Goal: Task Accomplishment & Management: Manage account settings

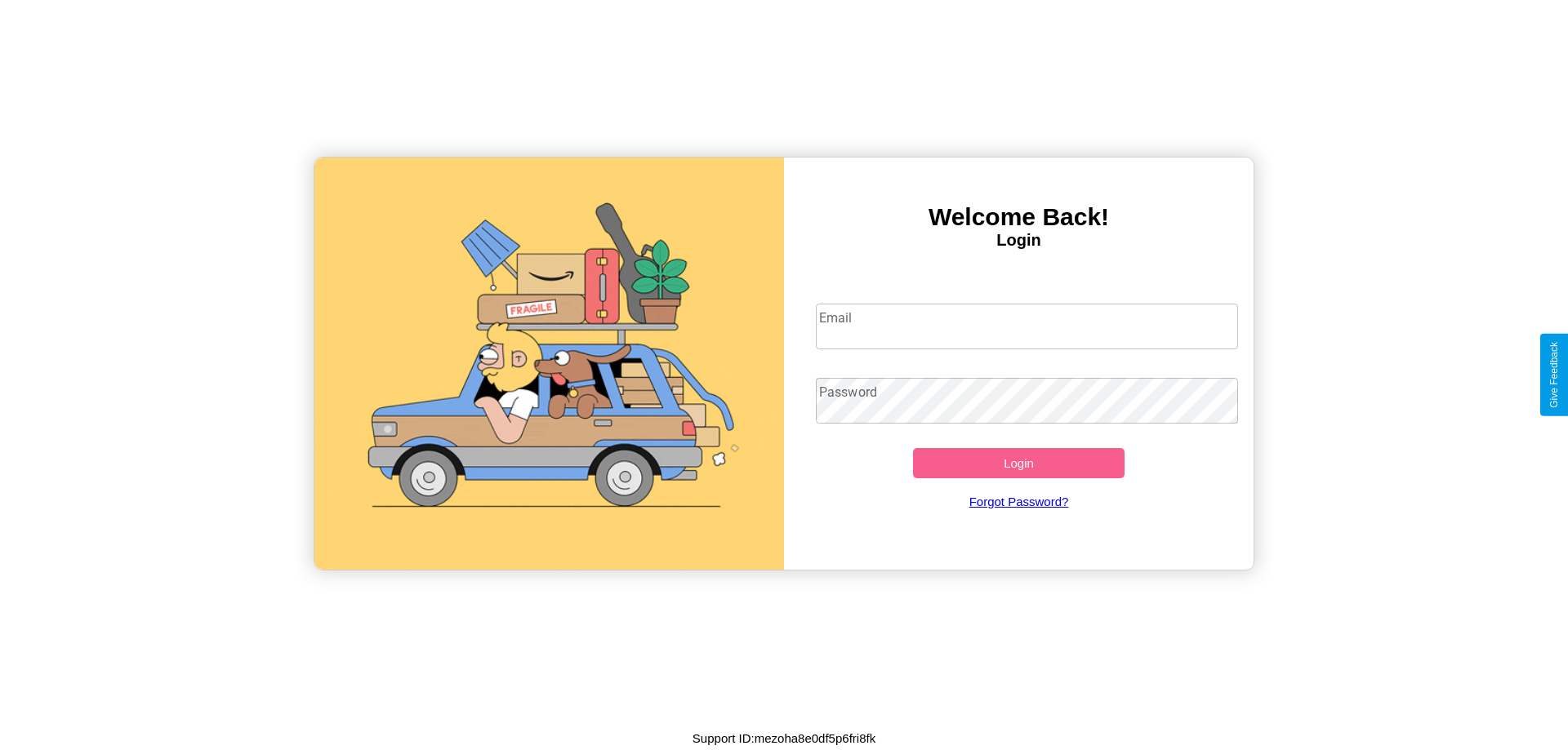
click at [1026, 326] on input "Email" at bounding box center [1027, 327] width 423 height 46
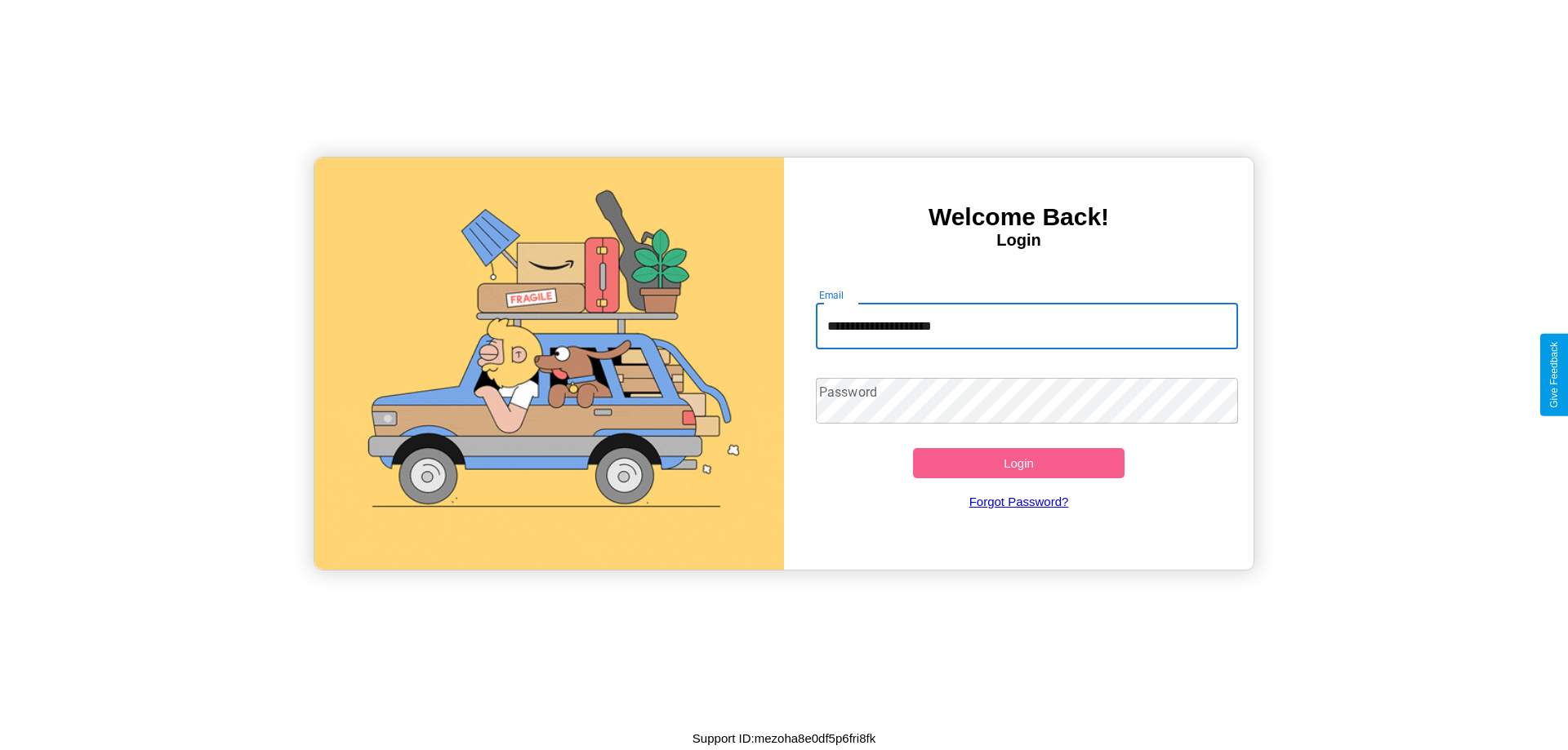
type input "**********"
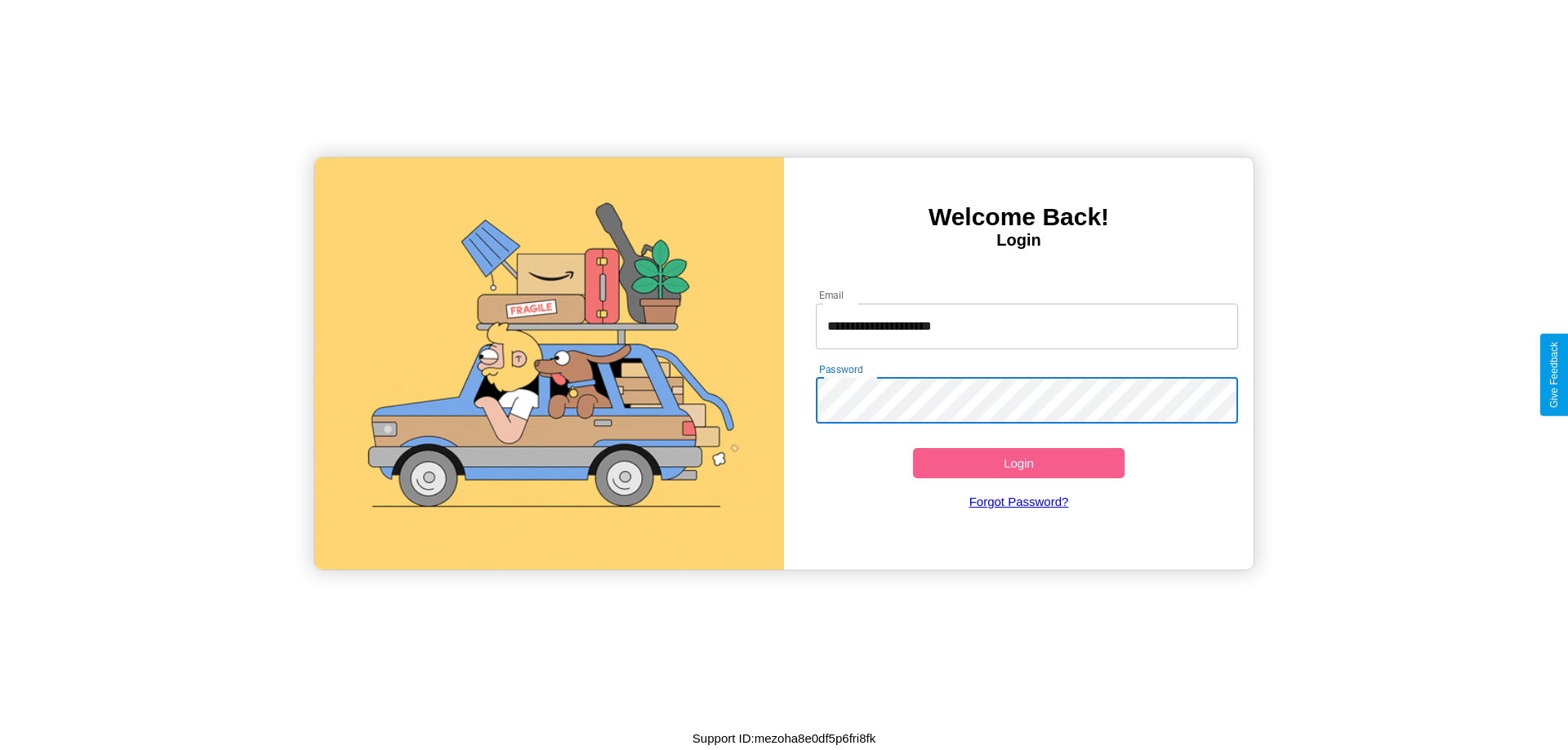
click at [1018, 463] on button "Login" at bounding box center [1018, 463] width 212 height 30
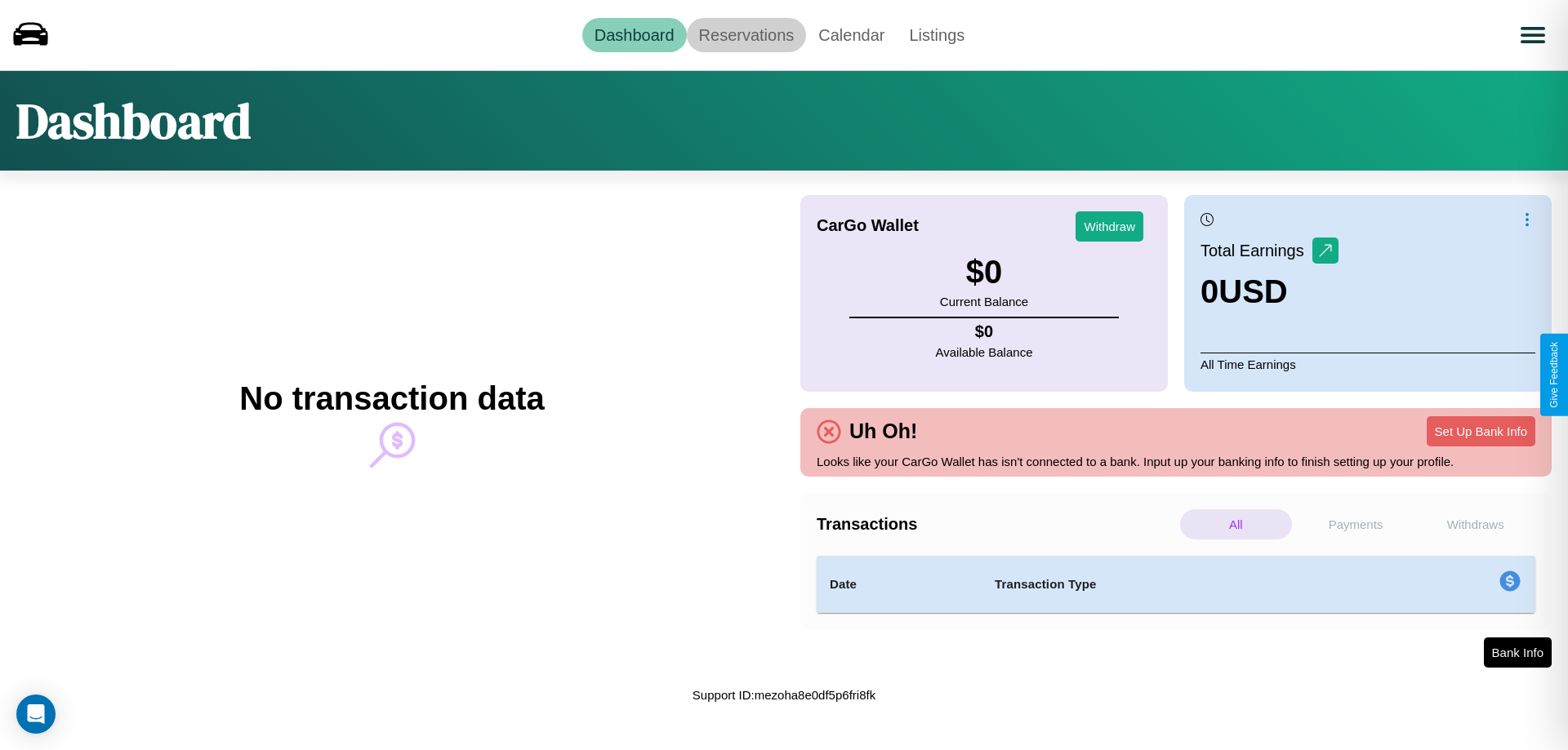
click at [745, 34] on link "Reservations" at bounding box center [746, 35] width 120 height 34
